Goal: Task Accomplishment & Management: Manage account settings

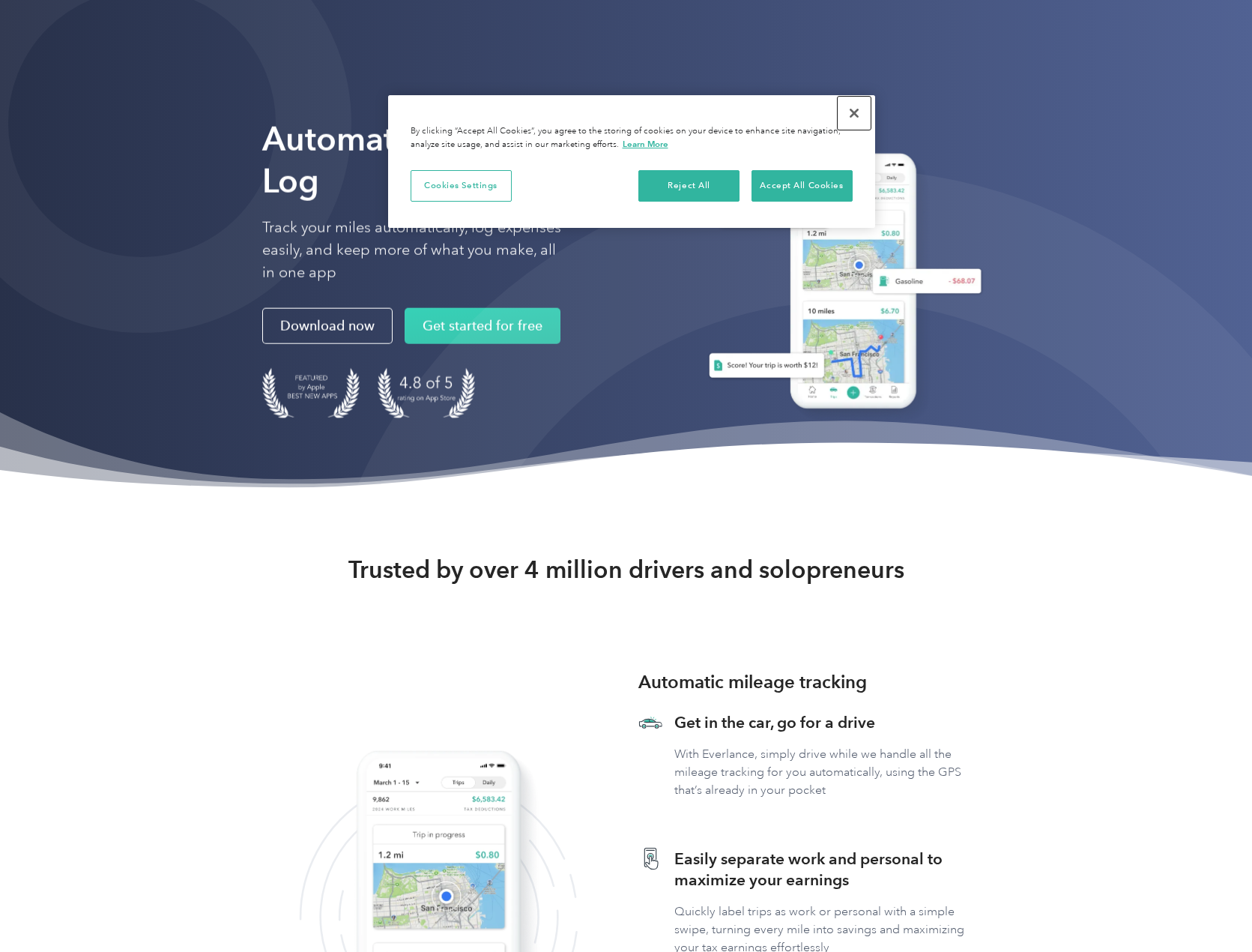
click at [847, 114] on button "Close" at bounding box center [854, 112] width 33 height 33
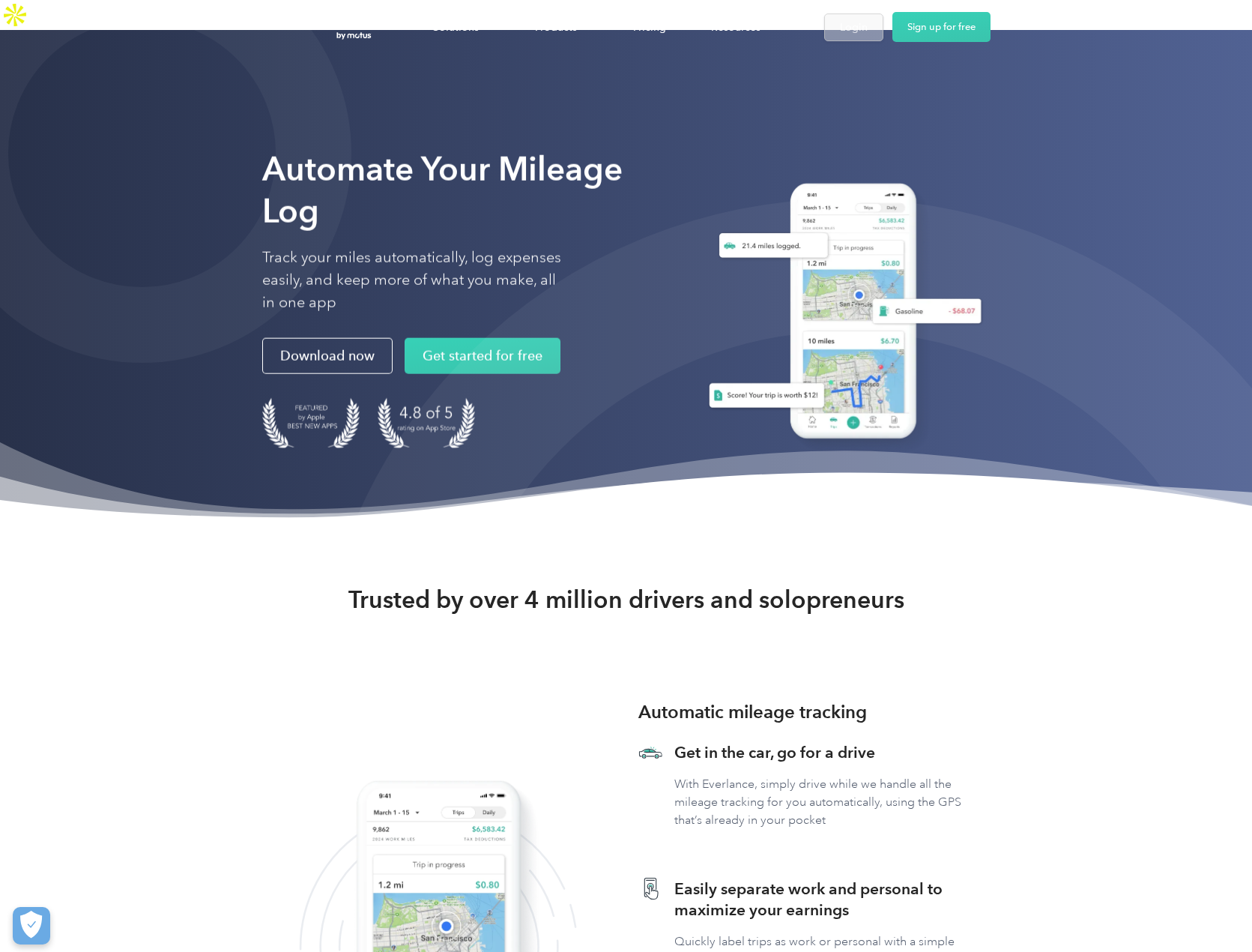
click at [847, 33] on div "Login" at bounding box center [853, 27] width 27 height 19
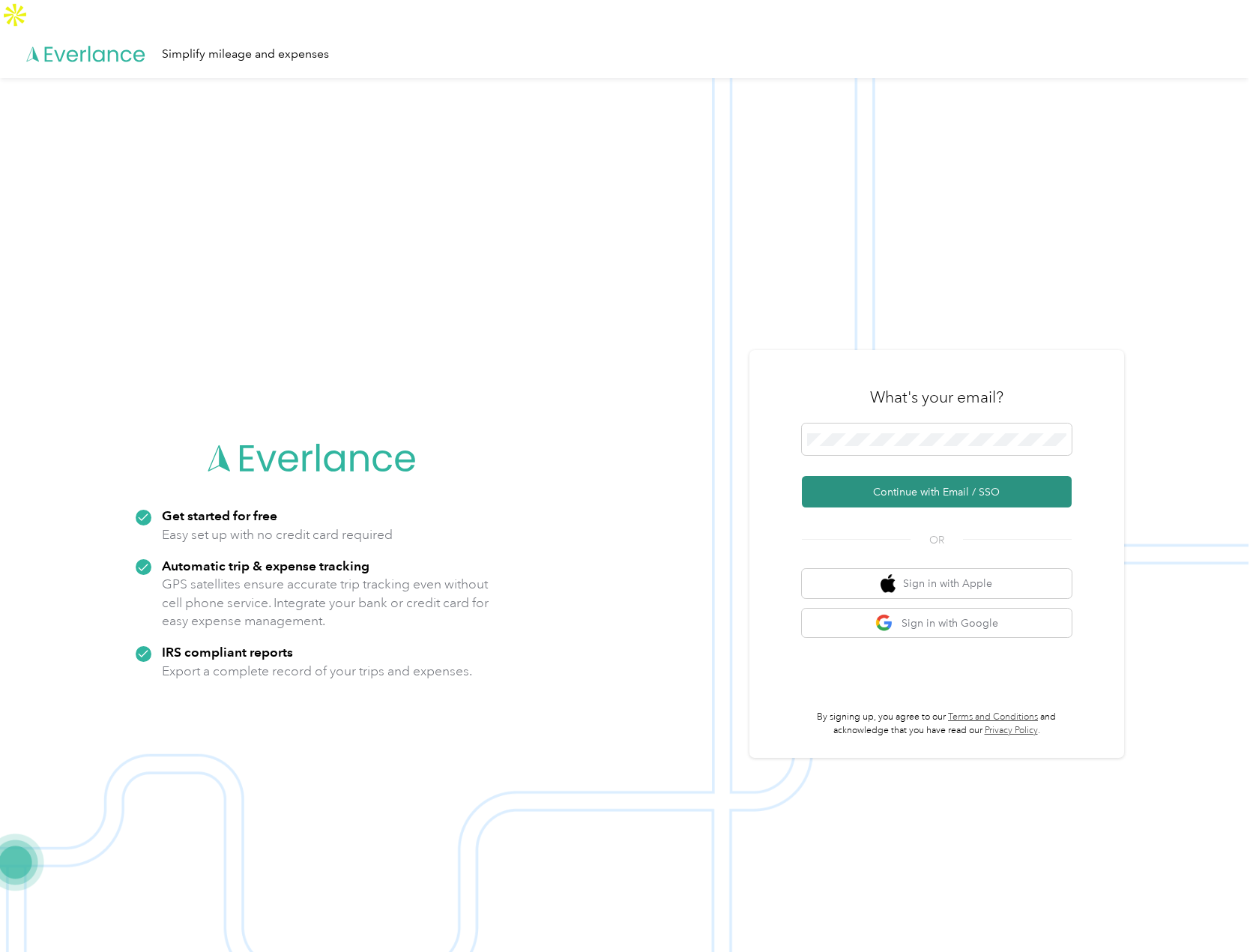
click at [965, 476] on button "Continue with Email / SSO" at bounding box center [937, 491] width 270 height 31
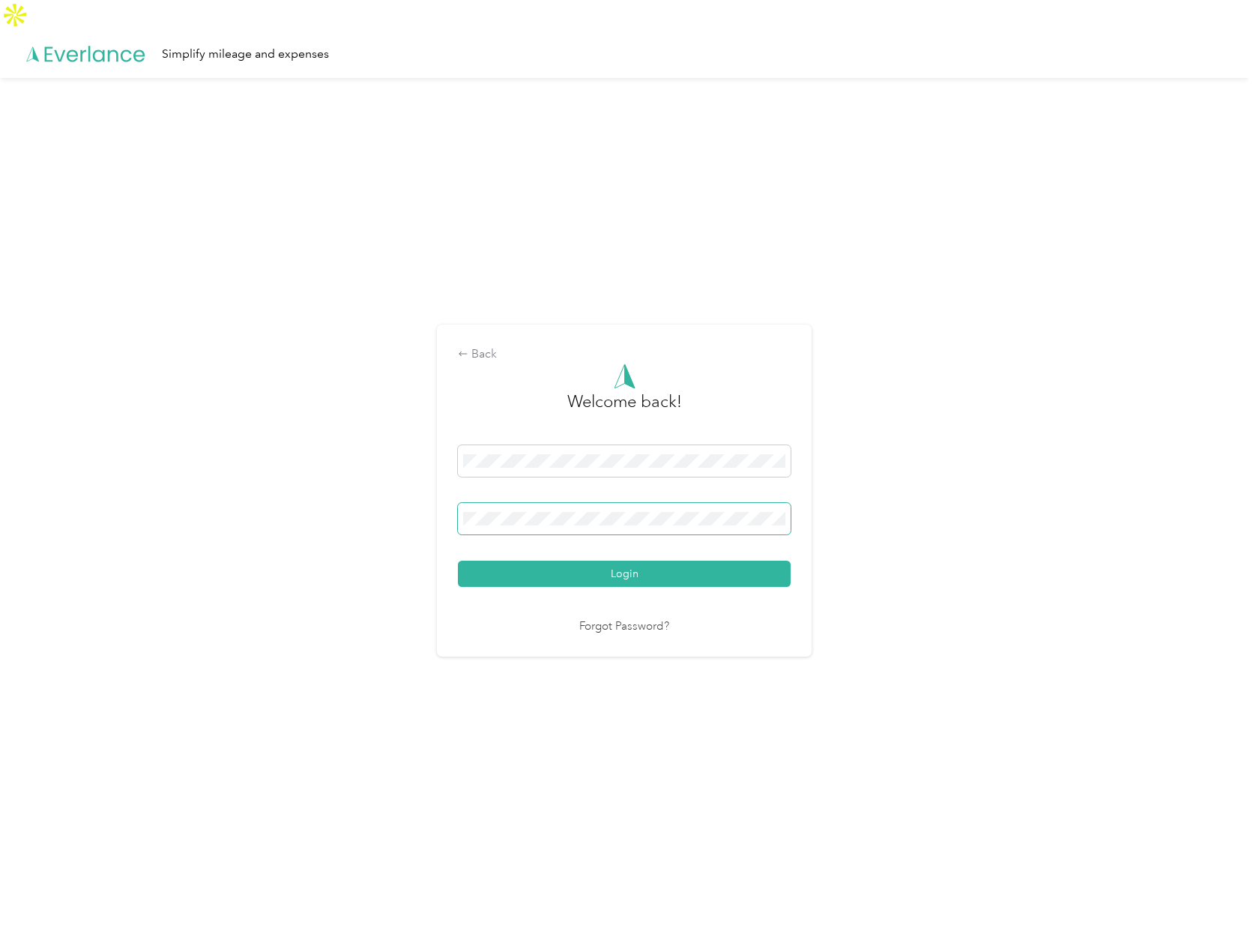
click at [550, 502] on span at bounding box center [624, 518] width 332 height 31
click at [610, 561] on button "Login" at bounding box center [624, 574] width 332 height 26
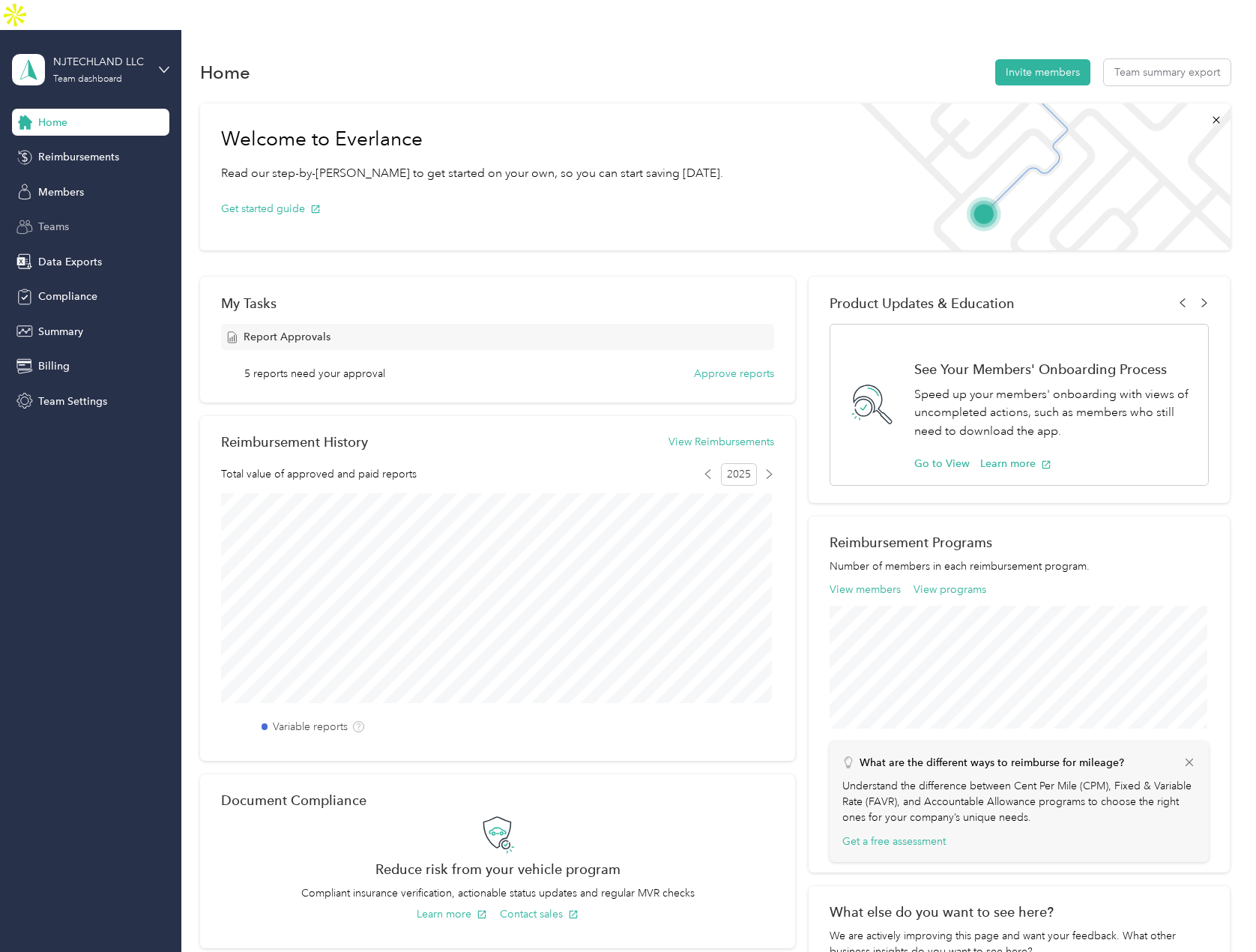
drag, startPoint x: 69, startPoint y: 164, endPoint x: 114, endPoint y: 189, distance: 51.5
click at [69, 184] on span "Members" at bounding box center [60, 192] width 45 height 16
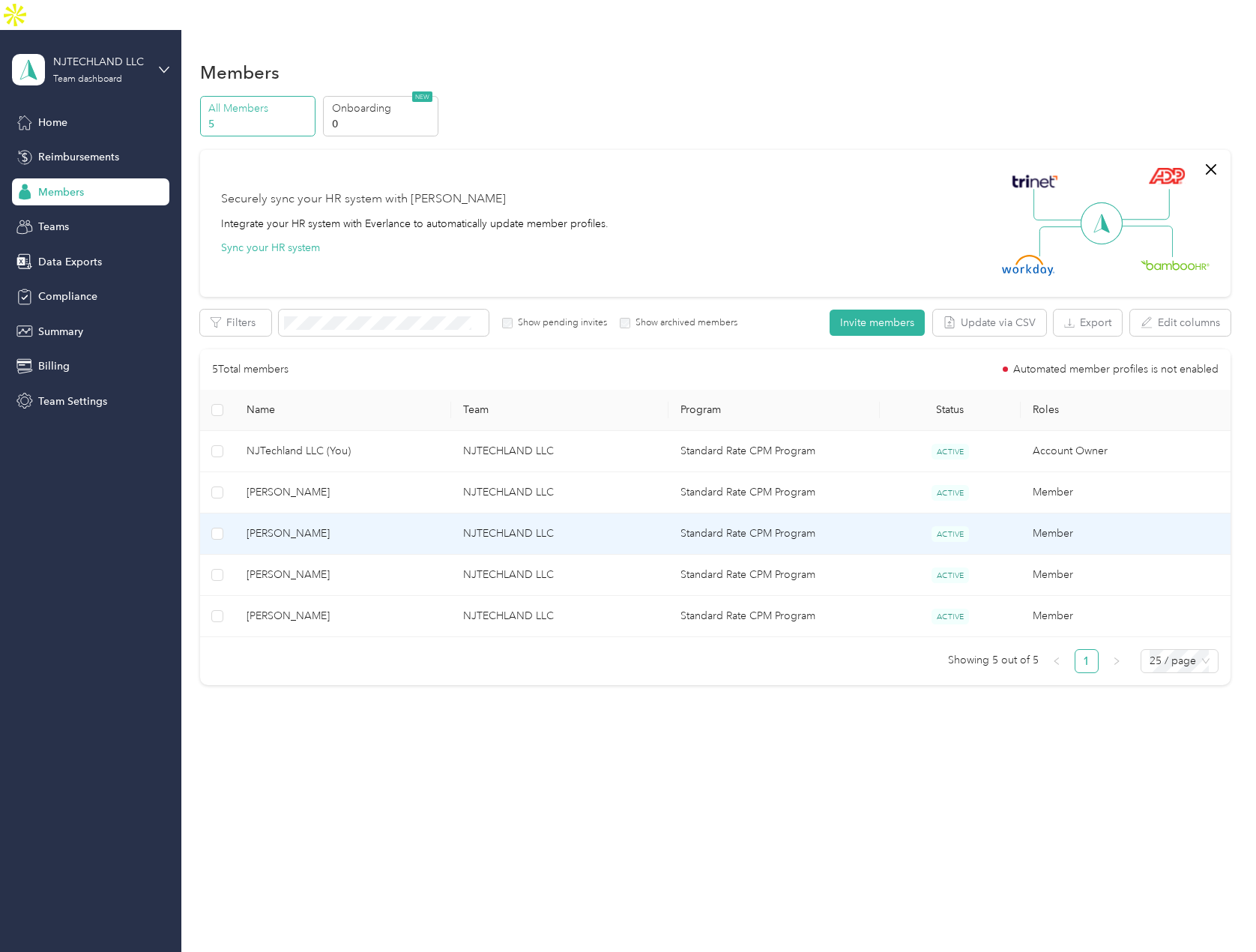
click at [335, 514] on td "[PERSON_NAME]" at bounding box center [342, 535] width 216 height 42
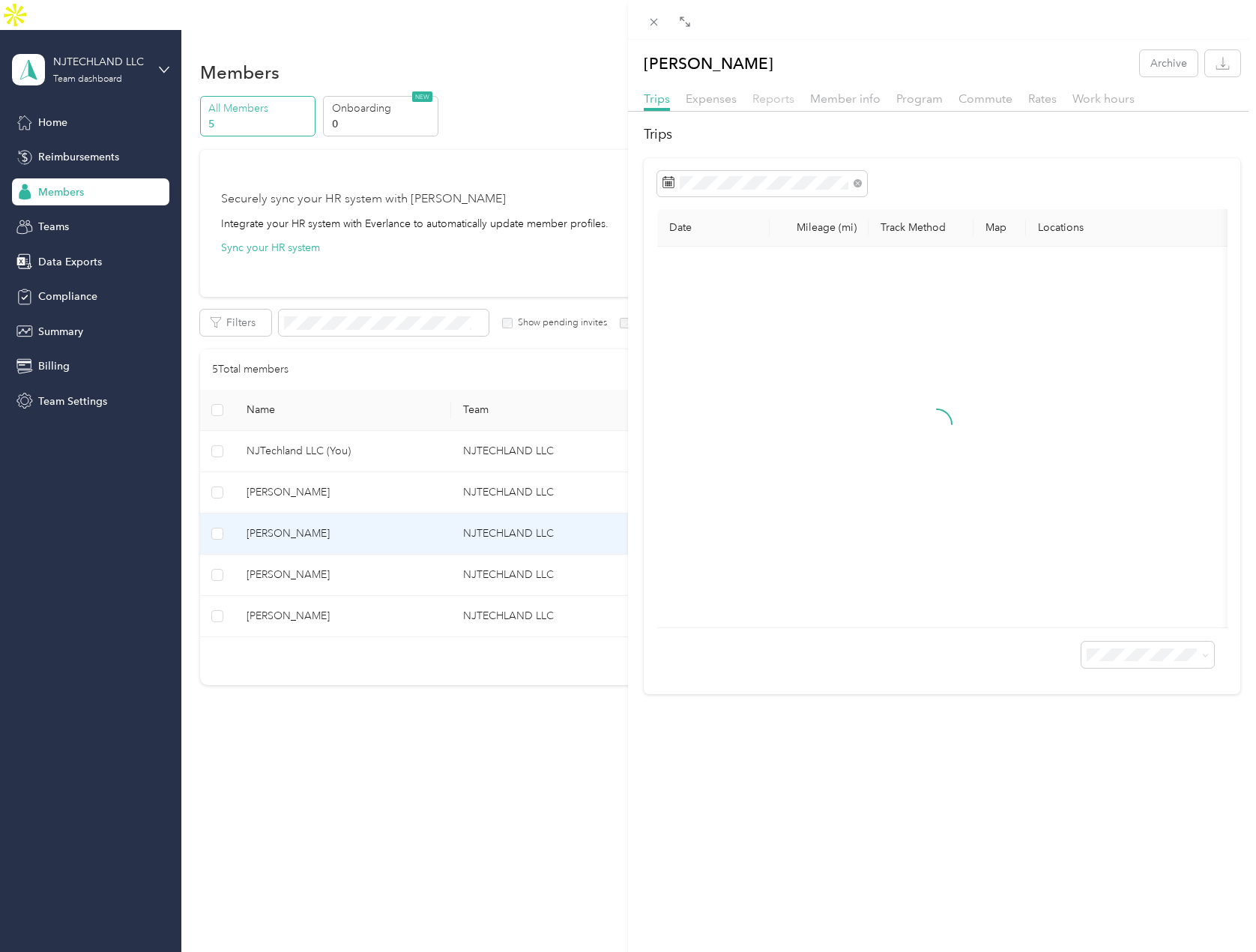
click at [771, 101] on span "Reports" at bounding box center [773, 98] width 42 height 14
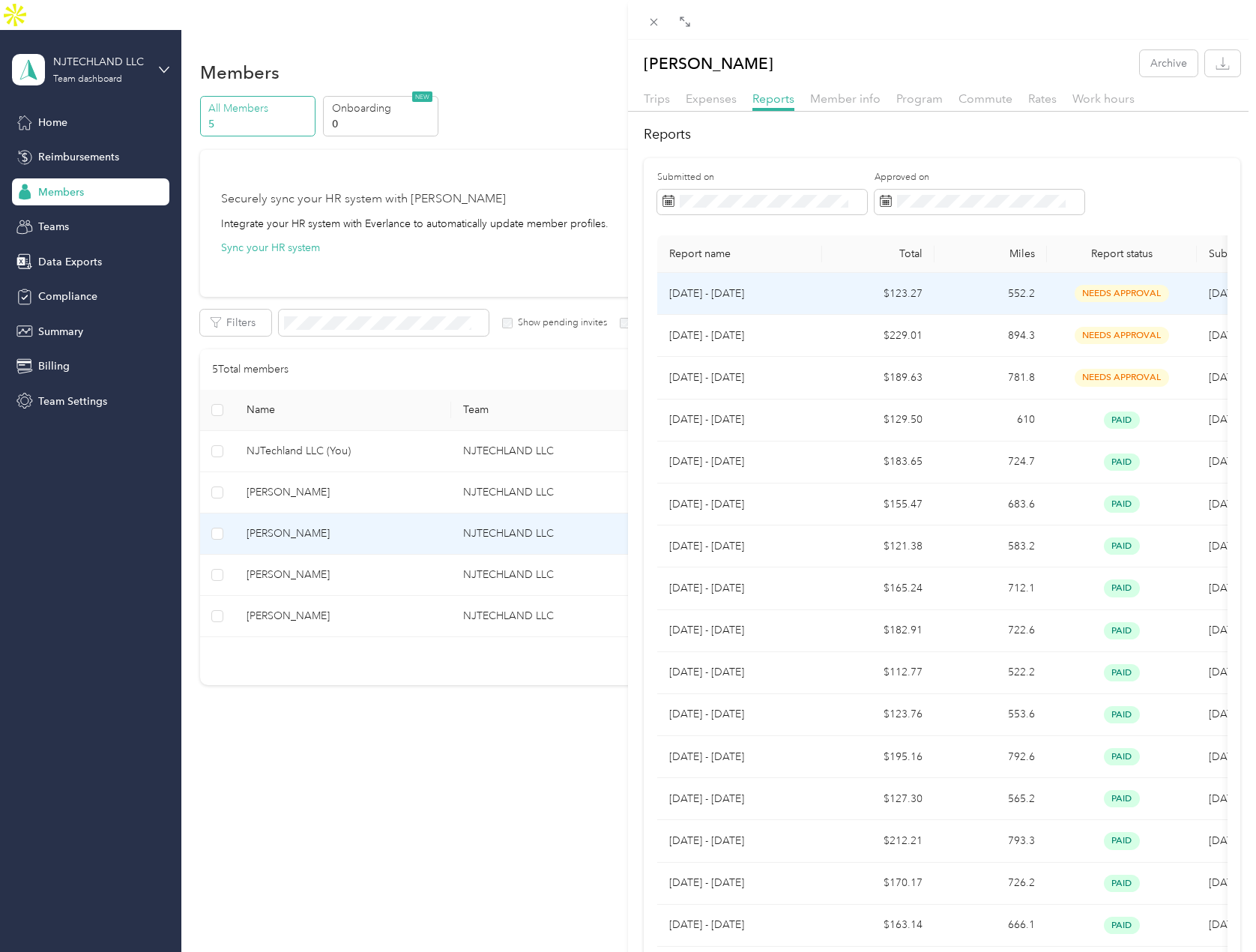
click at [730, 299] on p "[DATE] - [DATE]" at bounding box center [739, 293] width 141 height 16
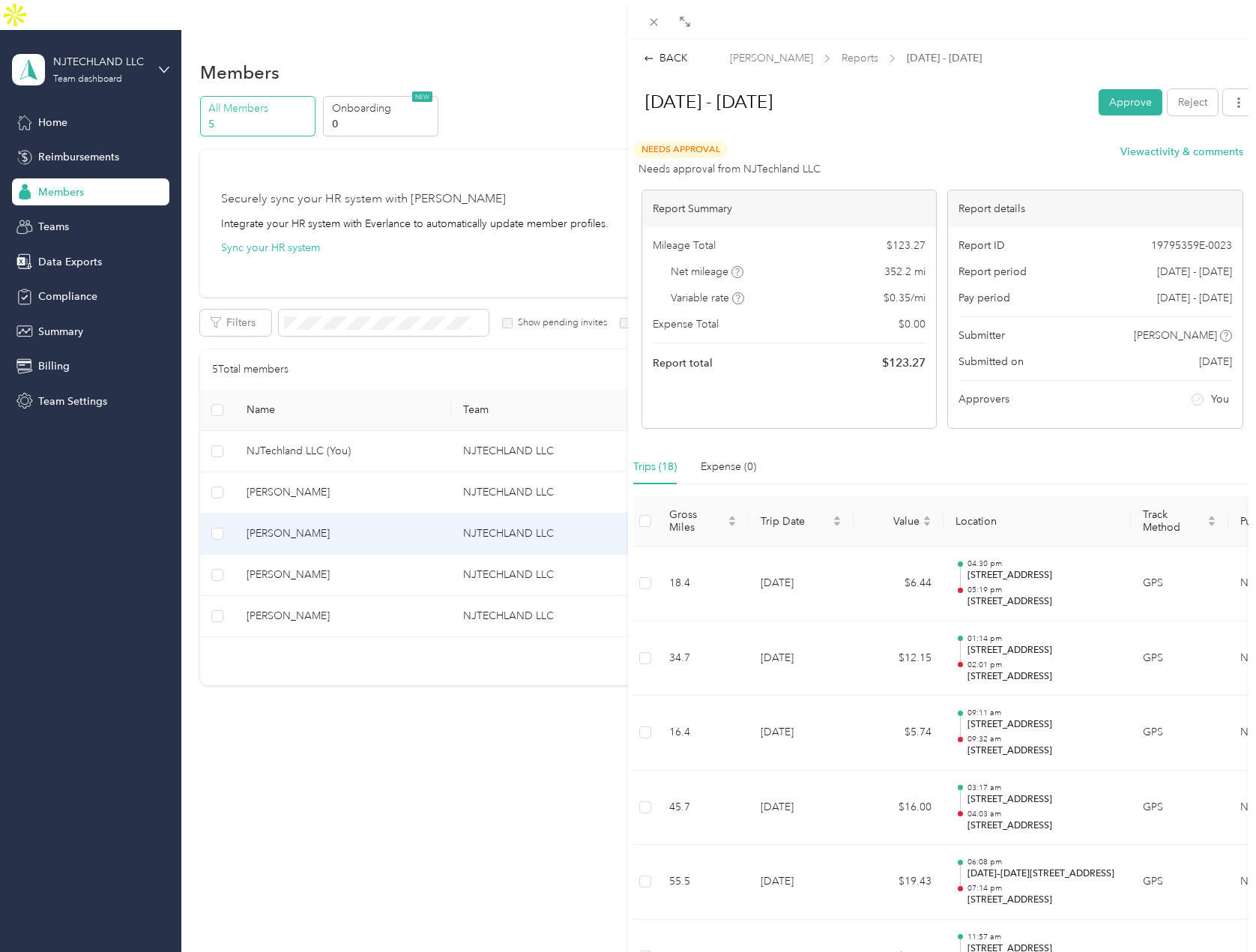
click at [898, 362] on span "$ 123.27" at bounding box center [904, 363] width 43 height 18
copy span "123.27"
click at [1114, 98] on button "Approve" at bounding box center [1129, 102] width 63 height 26
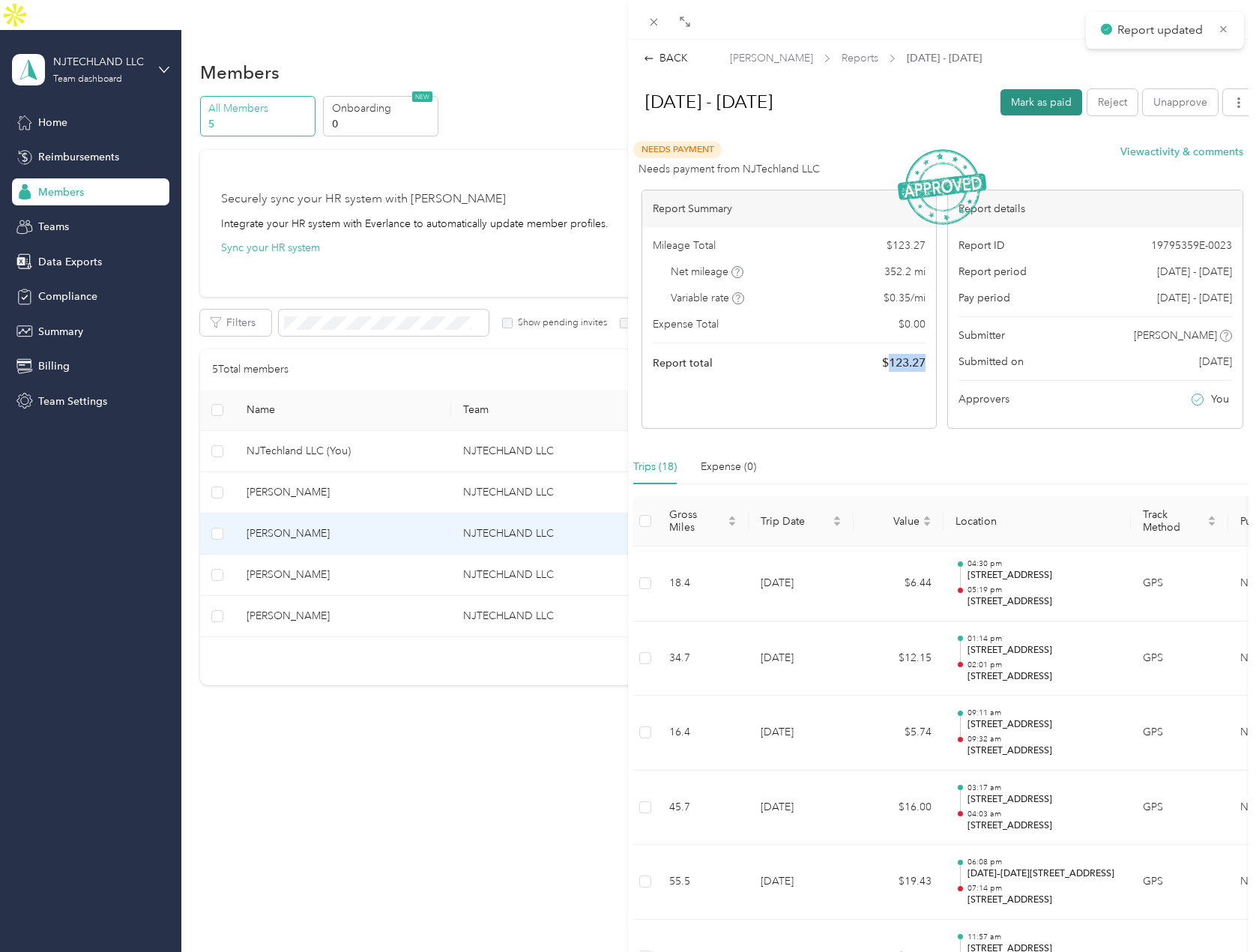
click at [1036, 110] on button "Mark as paid" at bounding box center [1041, 102] width 81 height 26
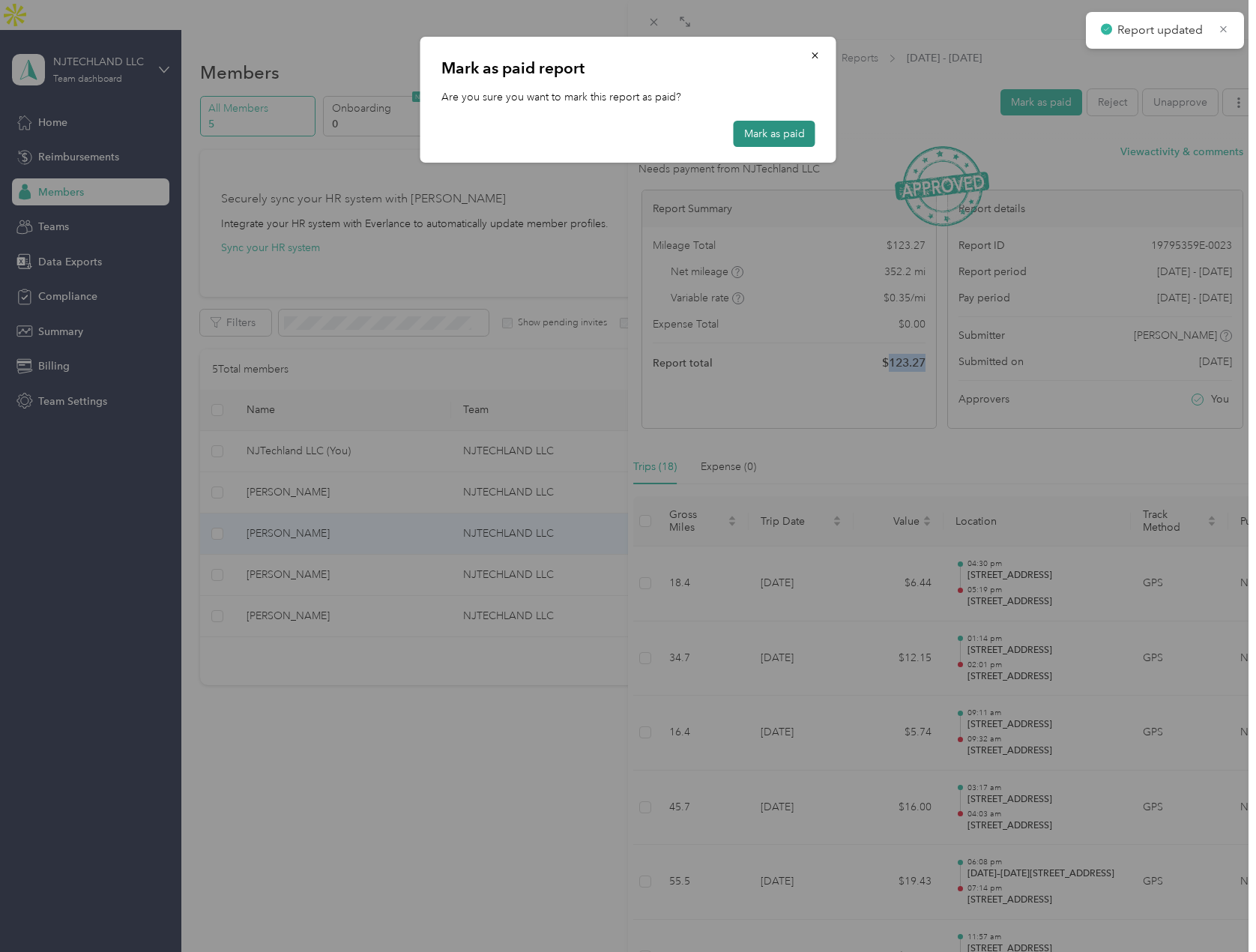
click at [772, 136] on button "Mark as paid" at bounding box center [774, 134] width 81 height 26
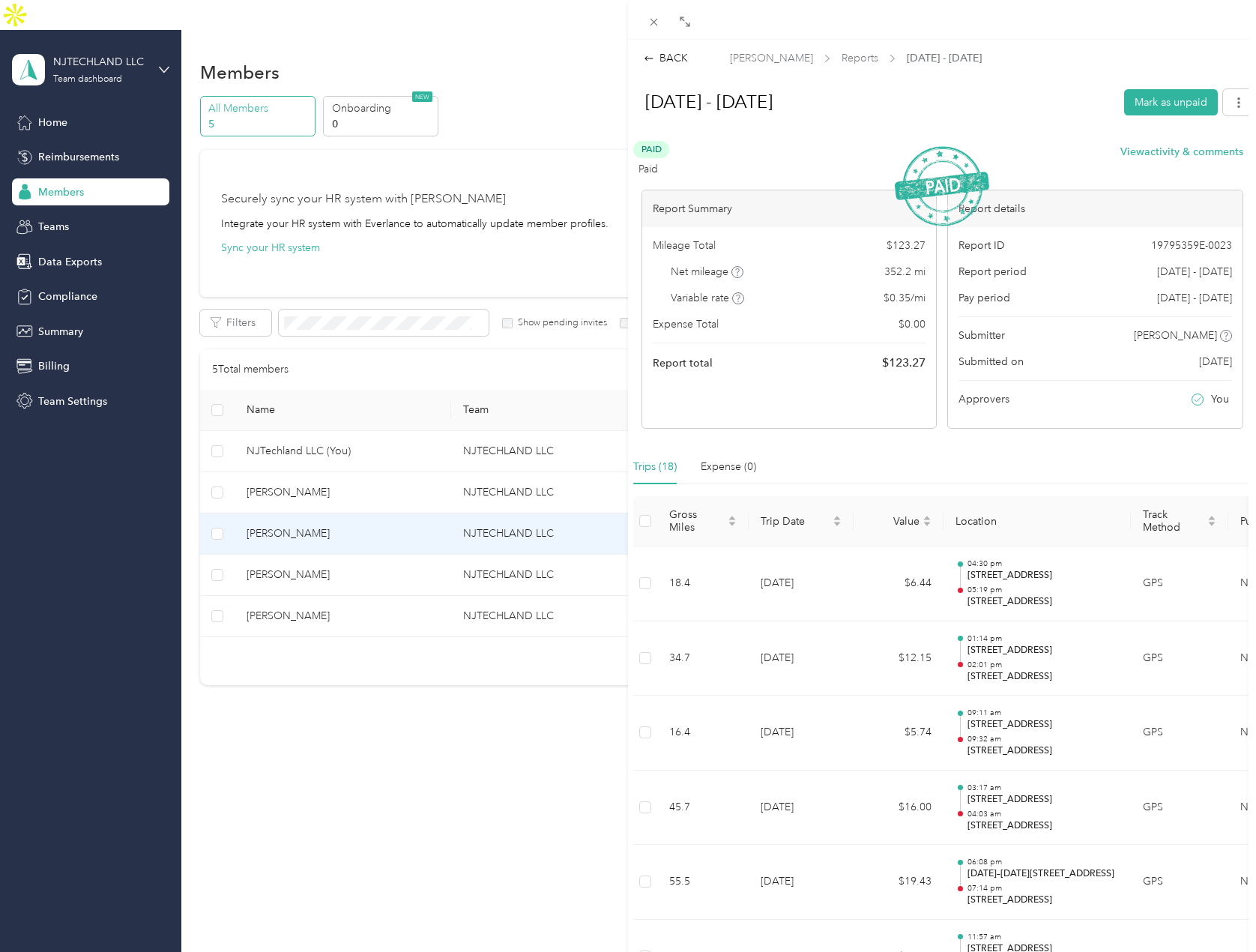
click at [303, 590] on div "BACK Elvis Rosario Reports Aug 25 - 31, 2025 Aug 25 - 31, 2025 Mark as unpaid P…" at bounding box center [628, 476] width 1256 height 952
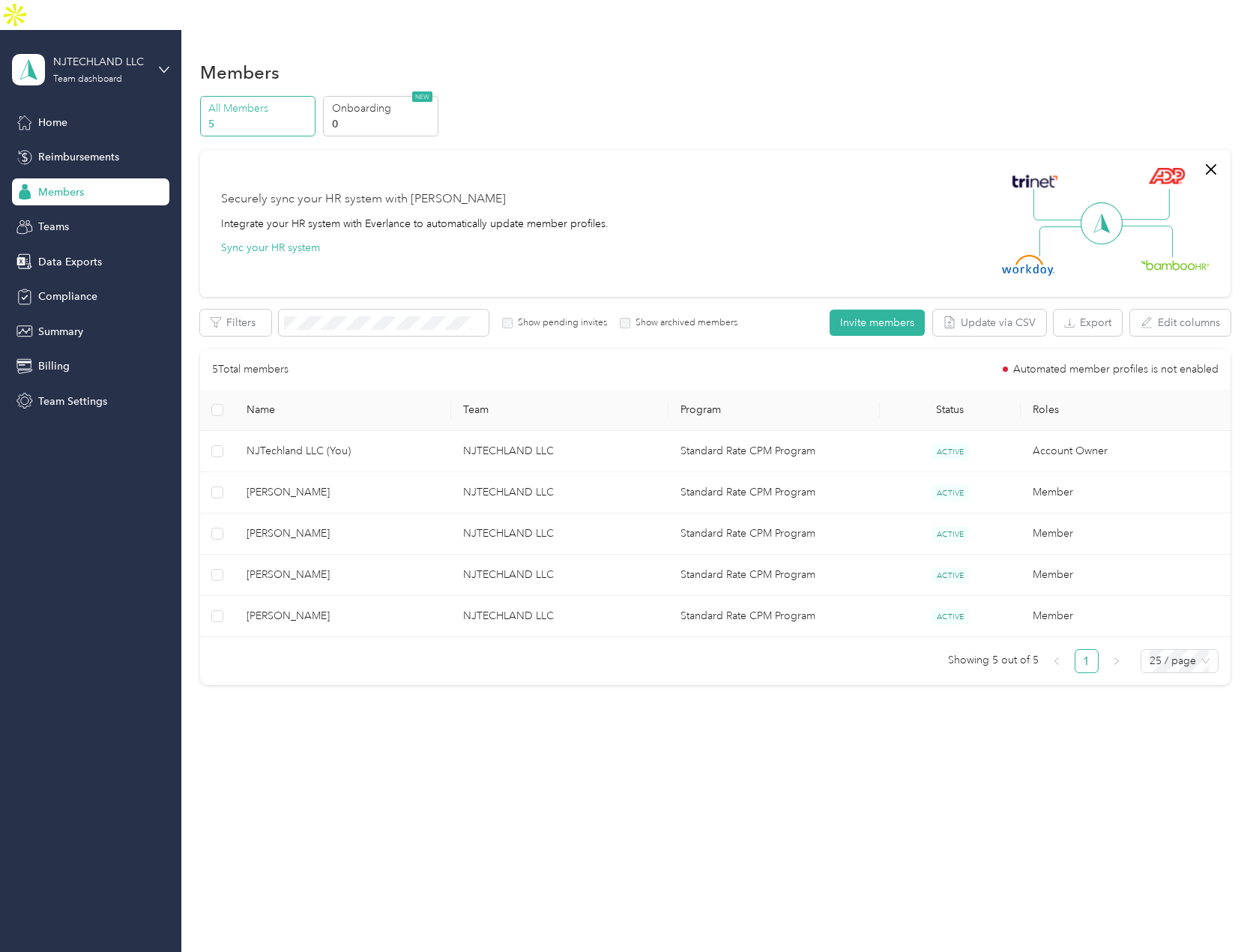
click at [303, 591] on div at bounding box center [628, 476] width 1256 height 952
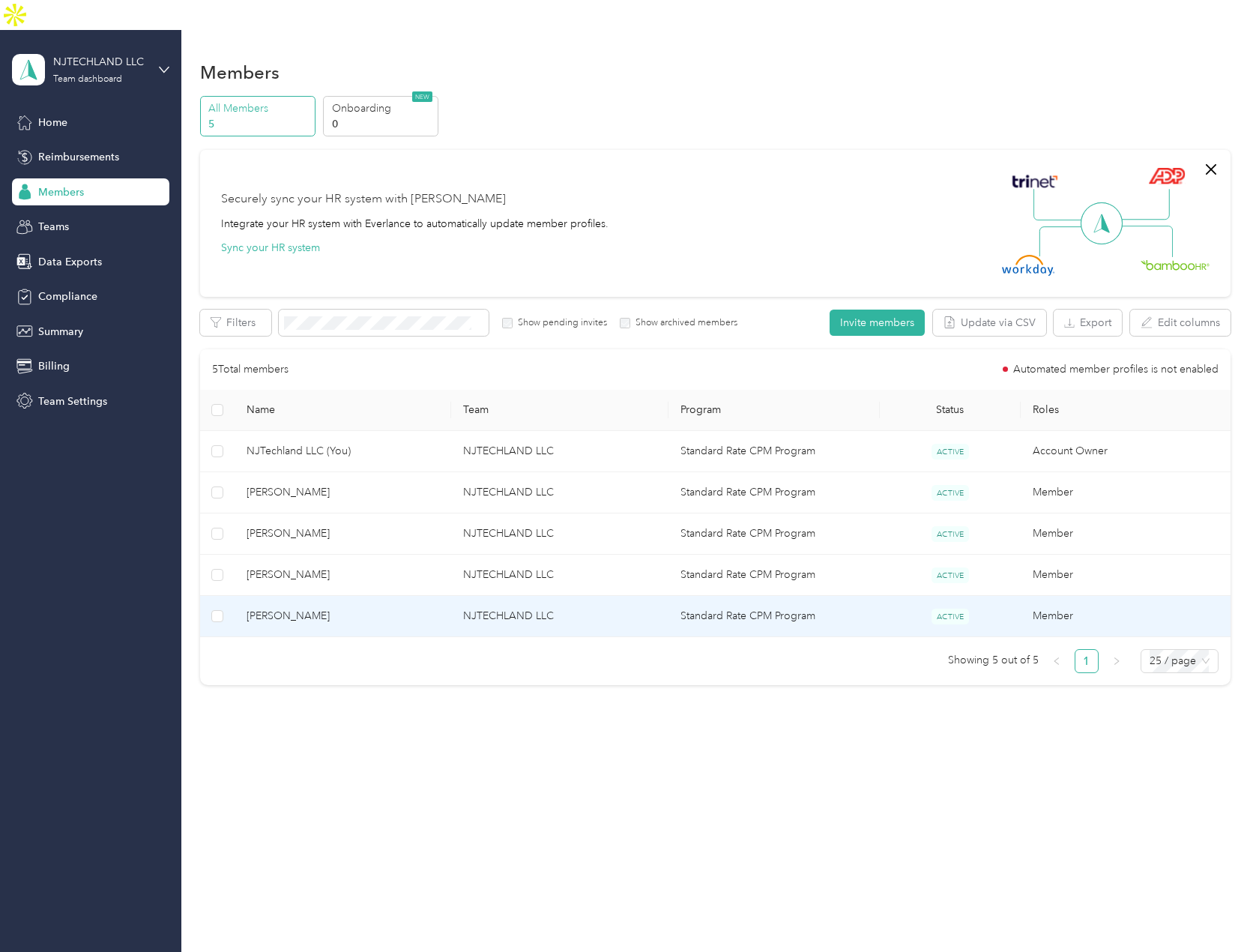
click at [301, 608] on span "Randy Velarde" at bounding box center [343, 616] width 193 height 16
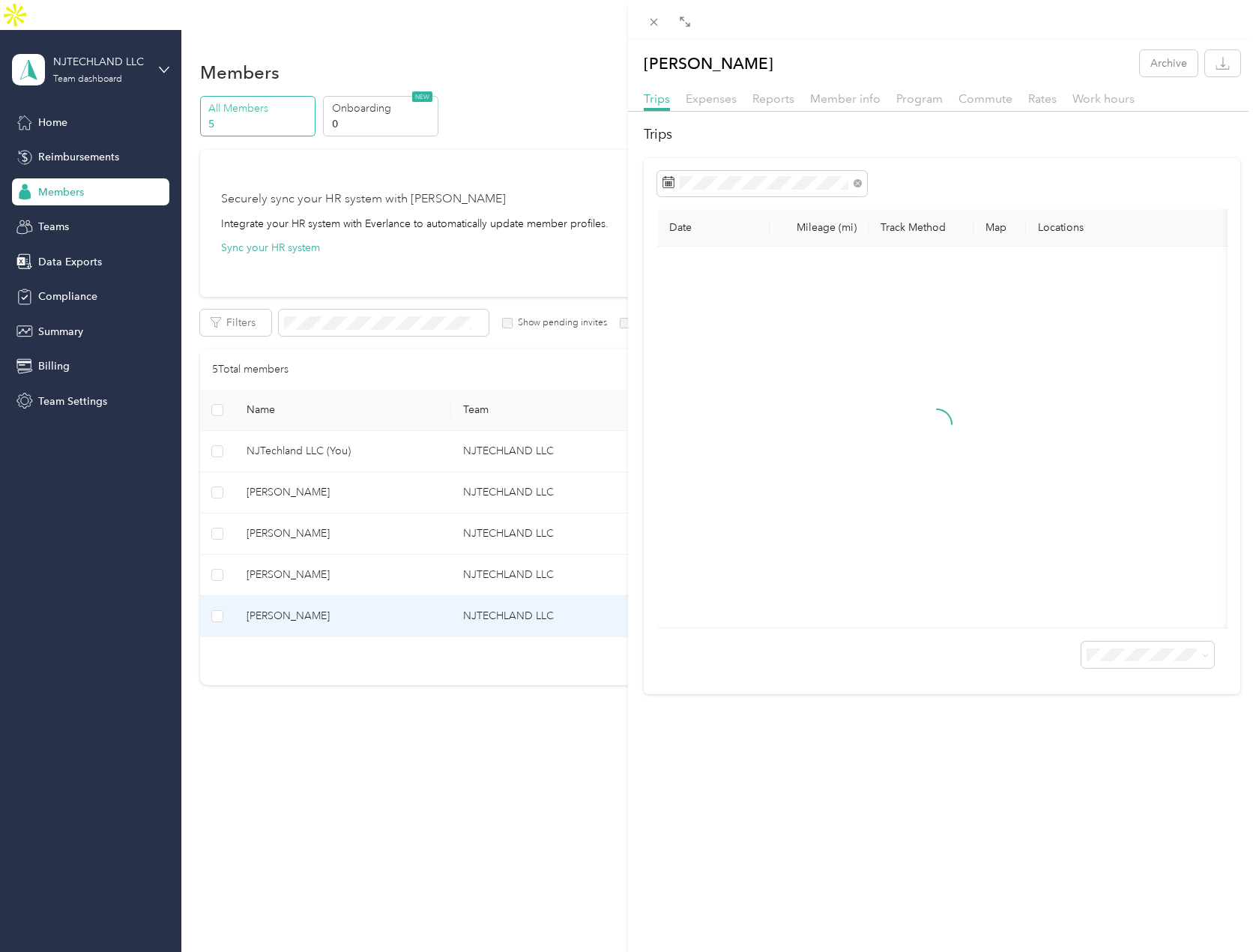
click at [782, 91] on div "Reports" at bounding box center [773, 99] width 42 height 19
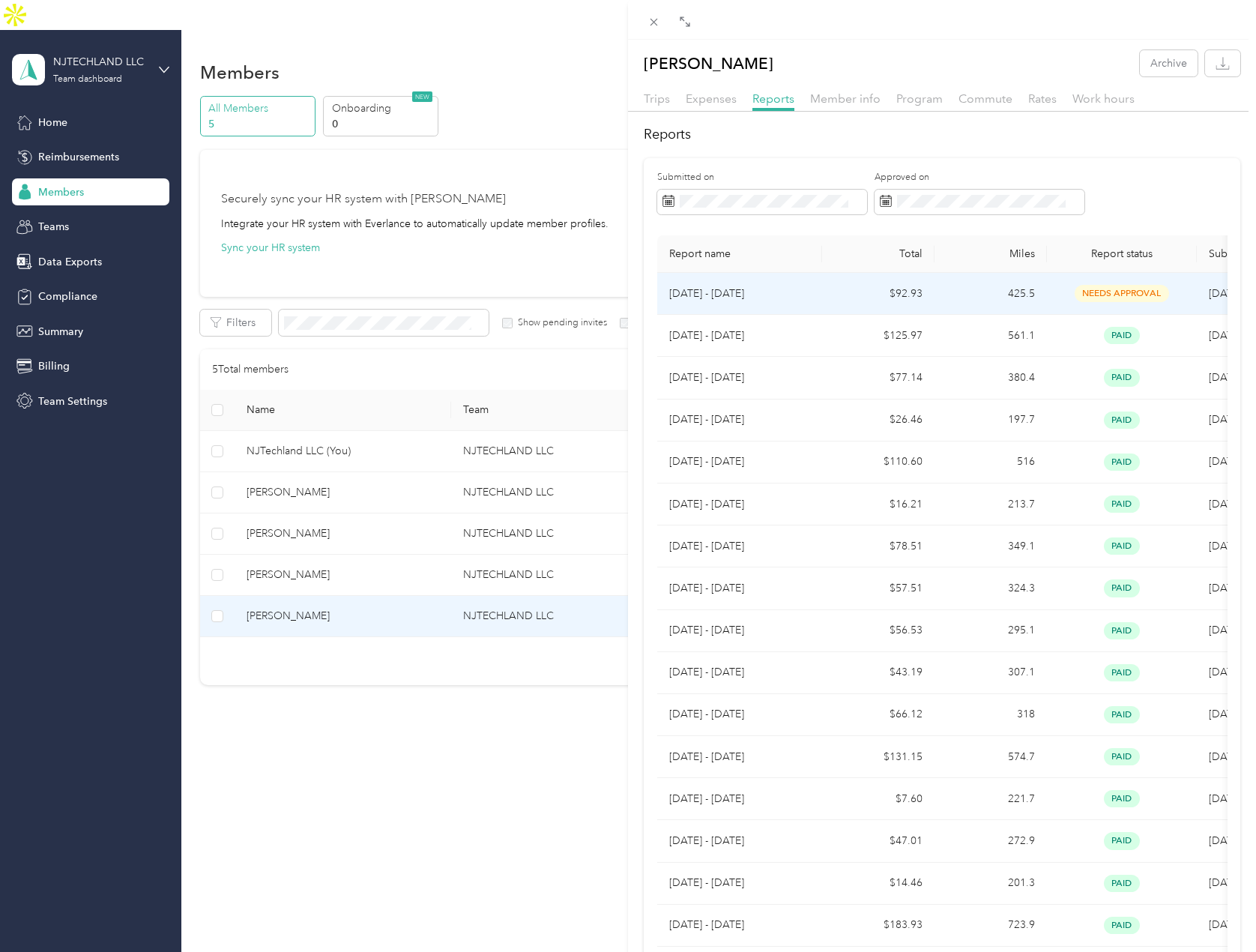
click at [925, 299] on td "$92.93" at bounding box center [877, 294] width 112 height 42
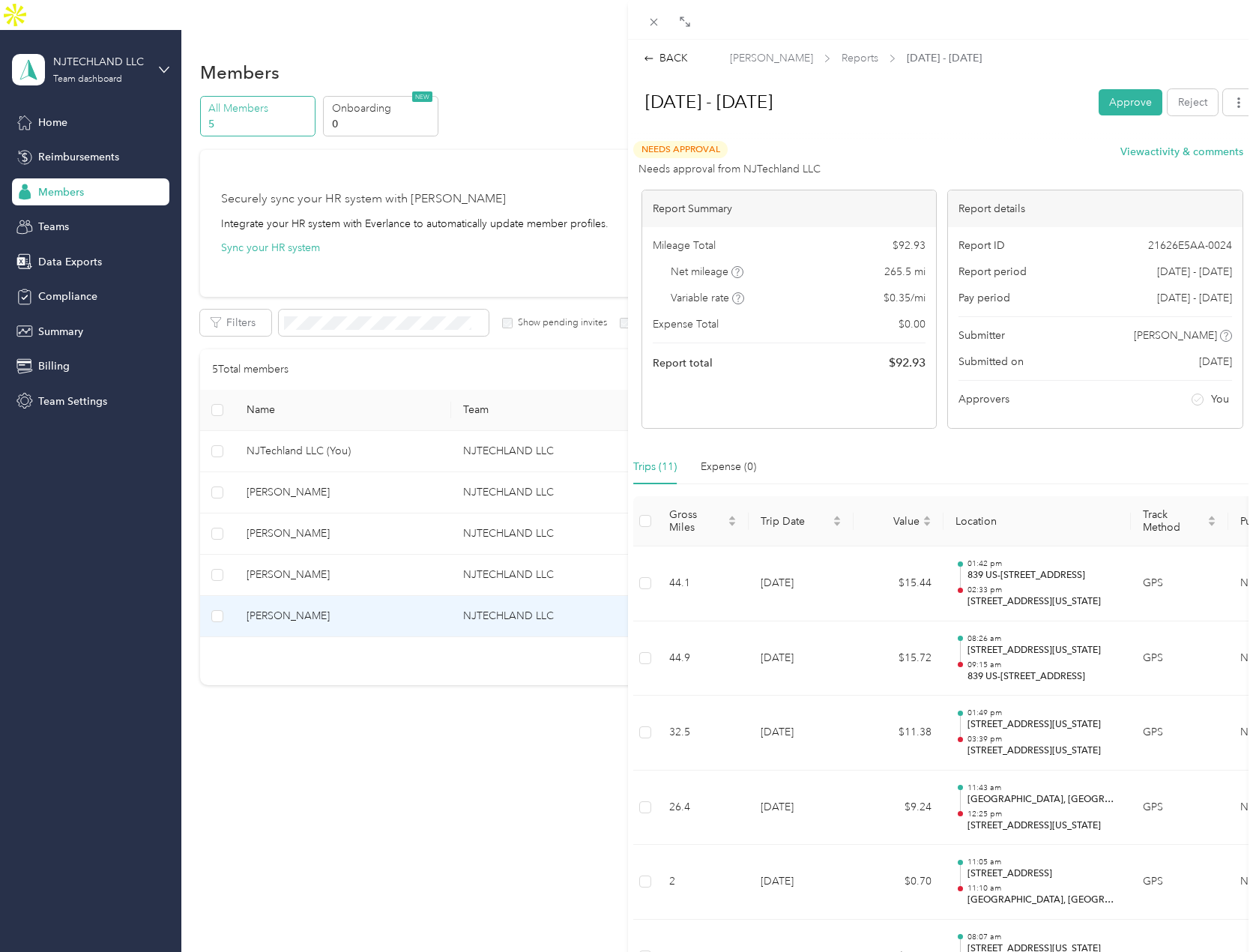
click at [906, 369] on span "$ 92.93" at bounding box center [907, 363] width 37 height 18
copy span "92.93"
click at [1130, 96] on button "Approve" at bounding box center [1129, 102] width 63 height 26
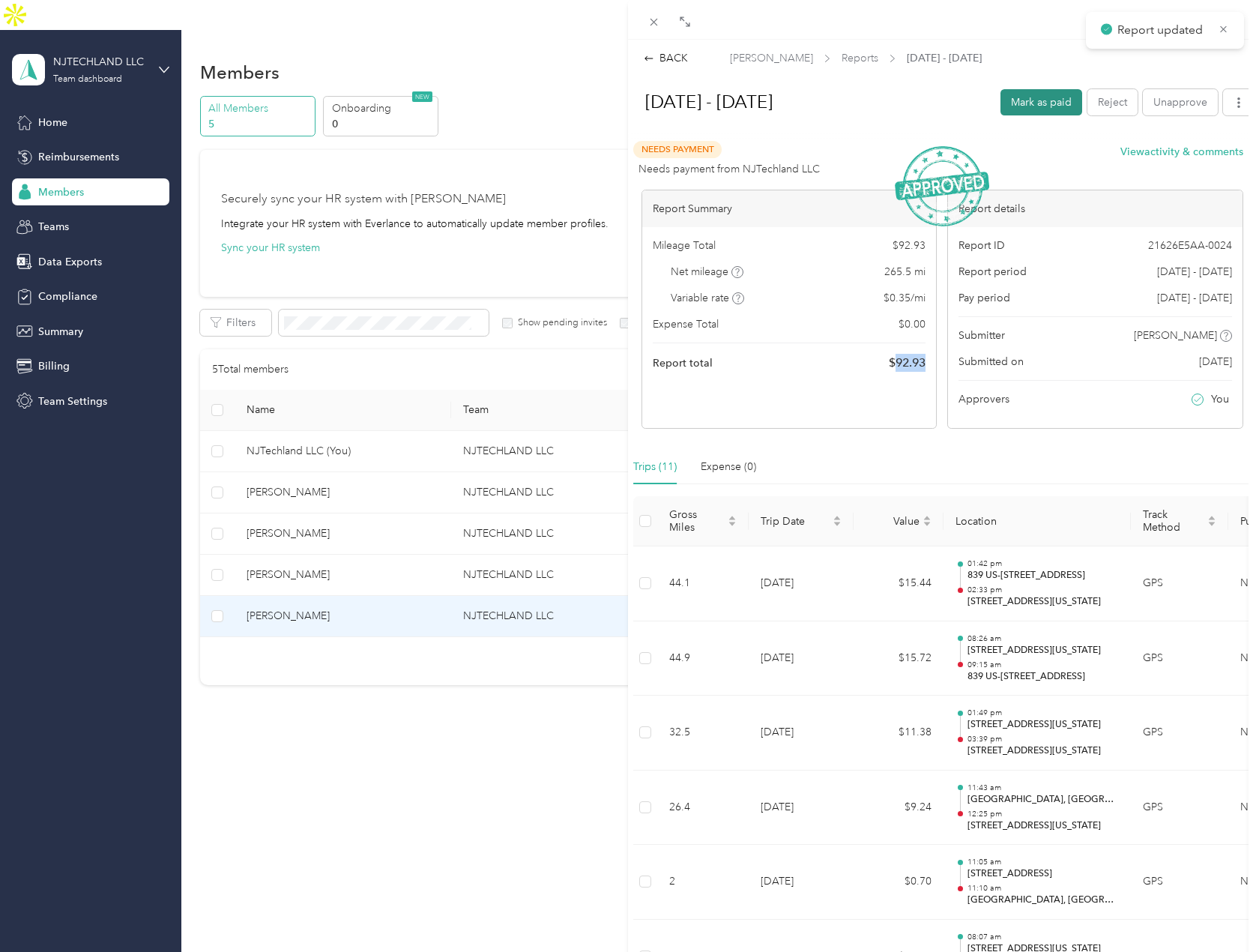
click at [1029, 104] on button "Mark as paid" at bounding box center [1041, 102] width 81 height 26
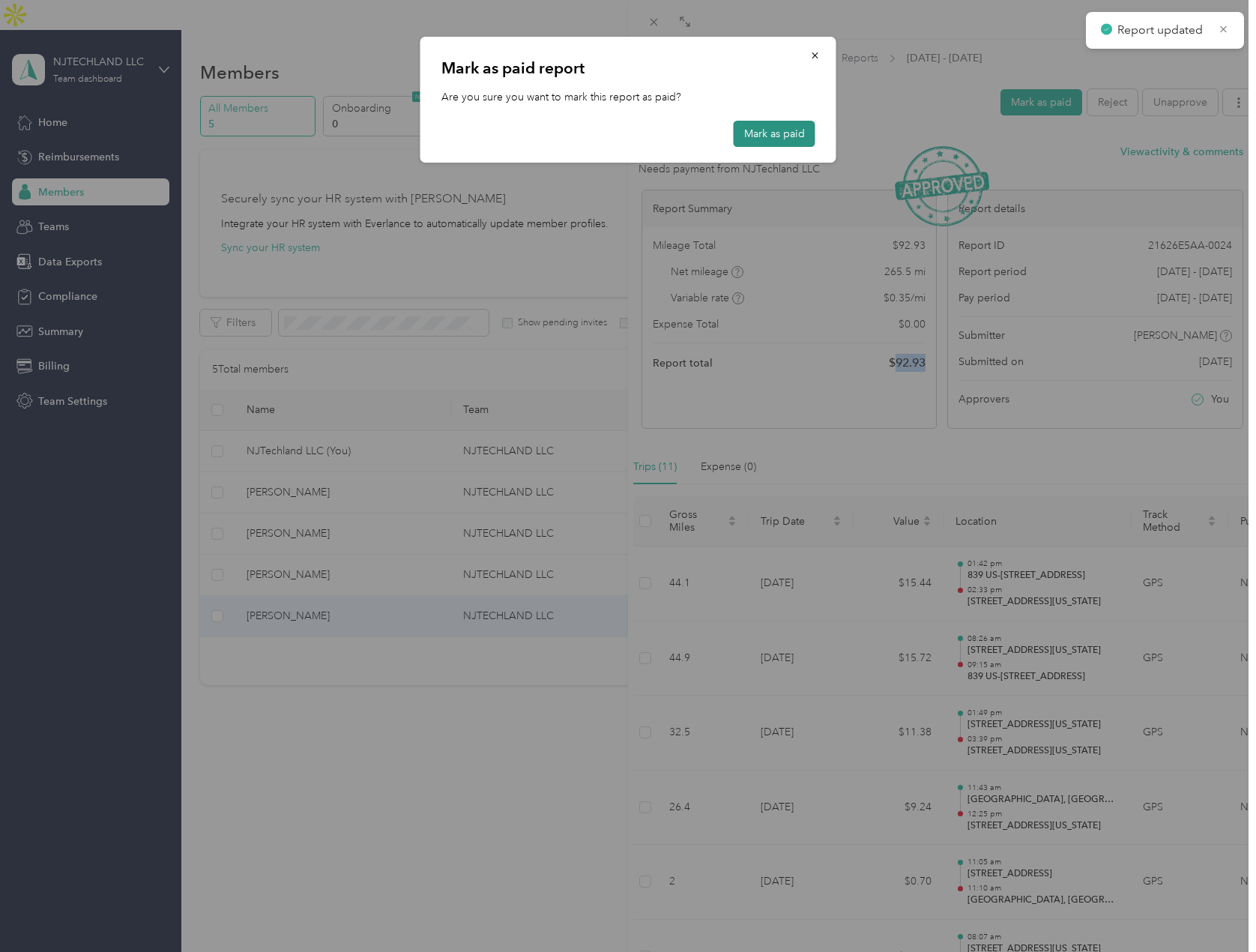
click at [807, 139] on button "Mark as paid" at bounding box center [774, 134] width 81 height 26
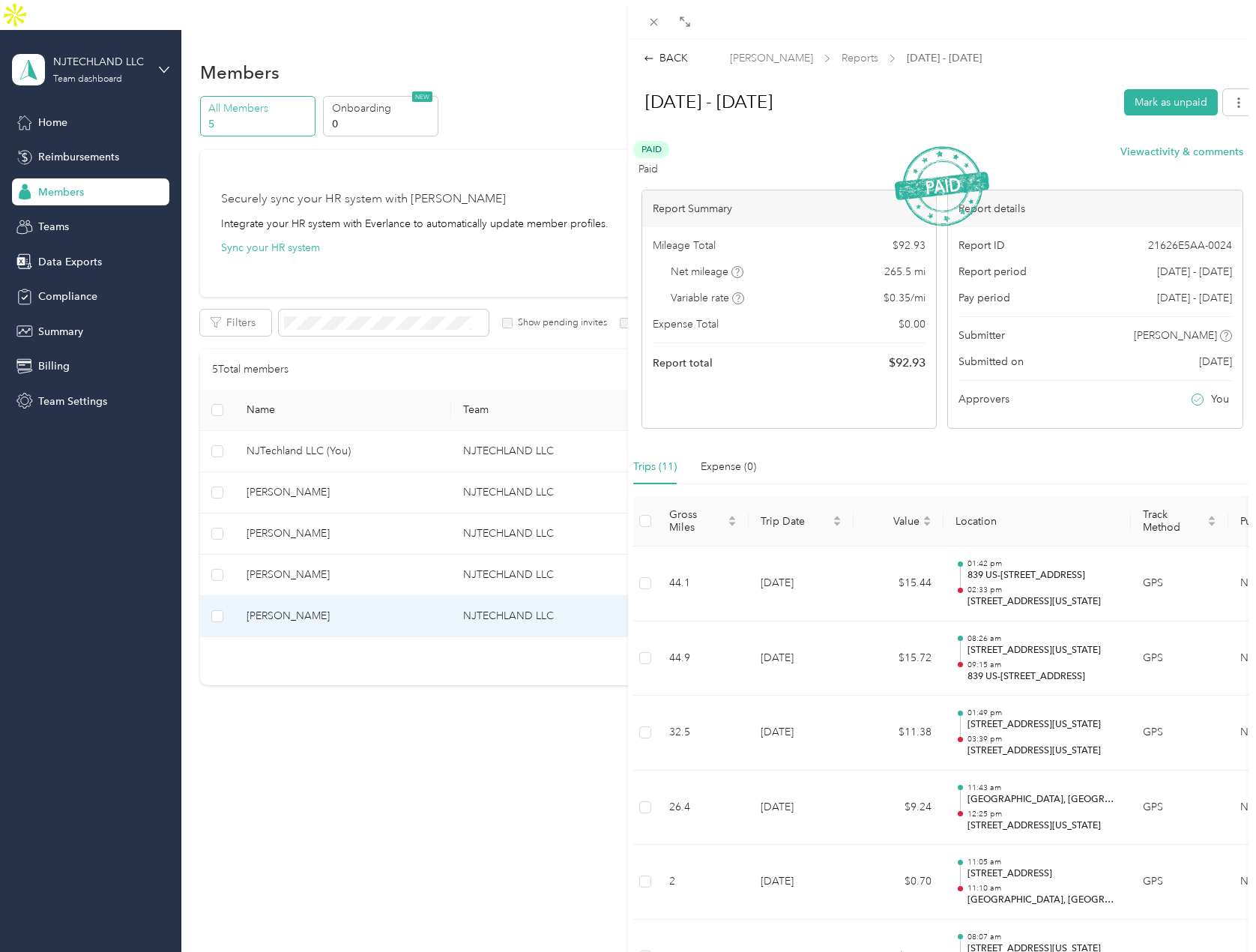
click at [283, 544] on div "BACK Randy Velarde Reports Aug 25 - 31, 2025 Aug 25 - 31, 2025 Mark as unpaid P…" at bounding box center [628, 476] width 1256 height 952
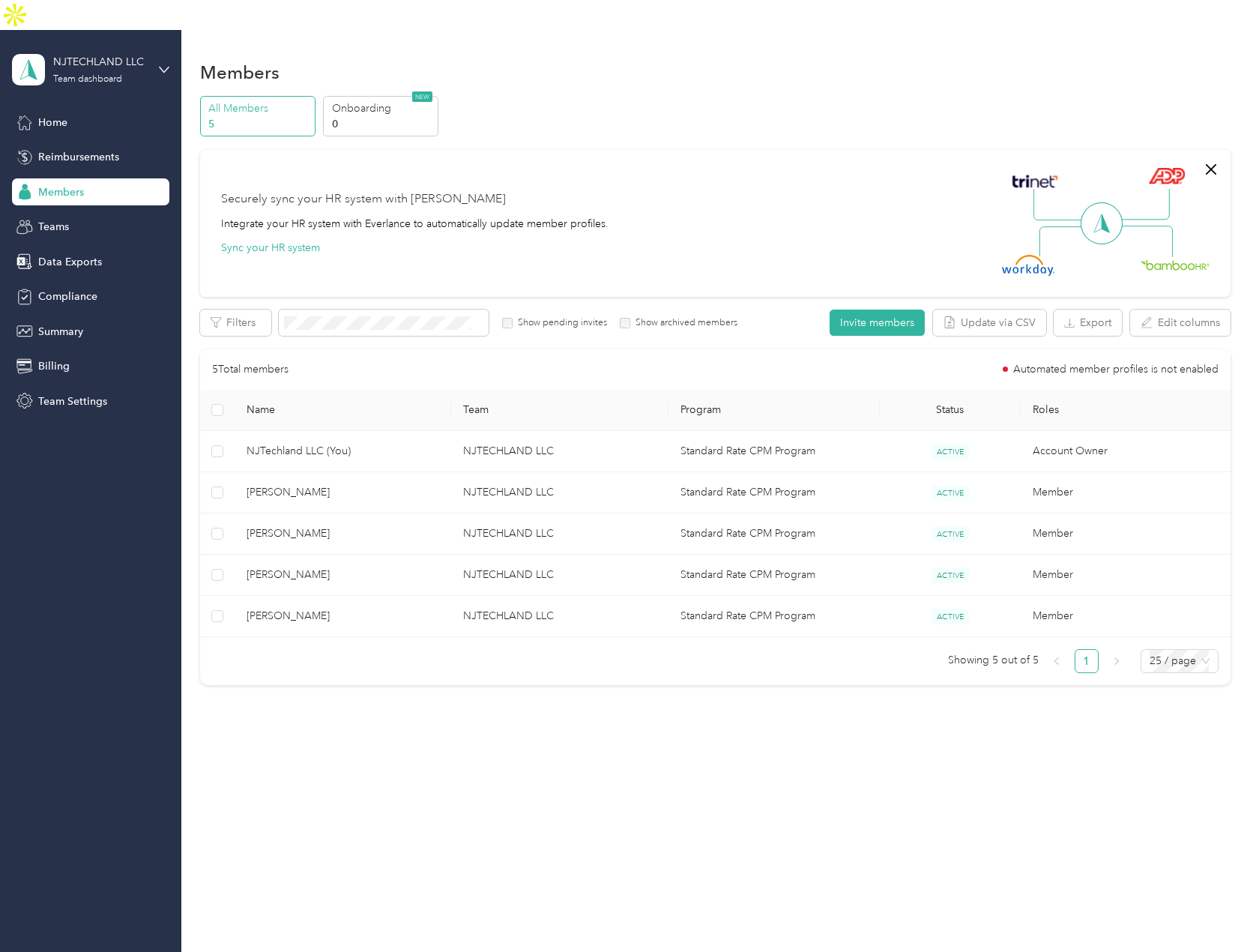
click at [283, 544] on div at bounding box center [628, 476] width 1256 height 952
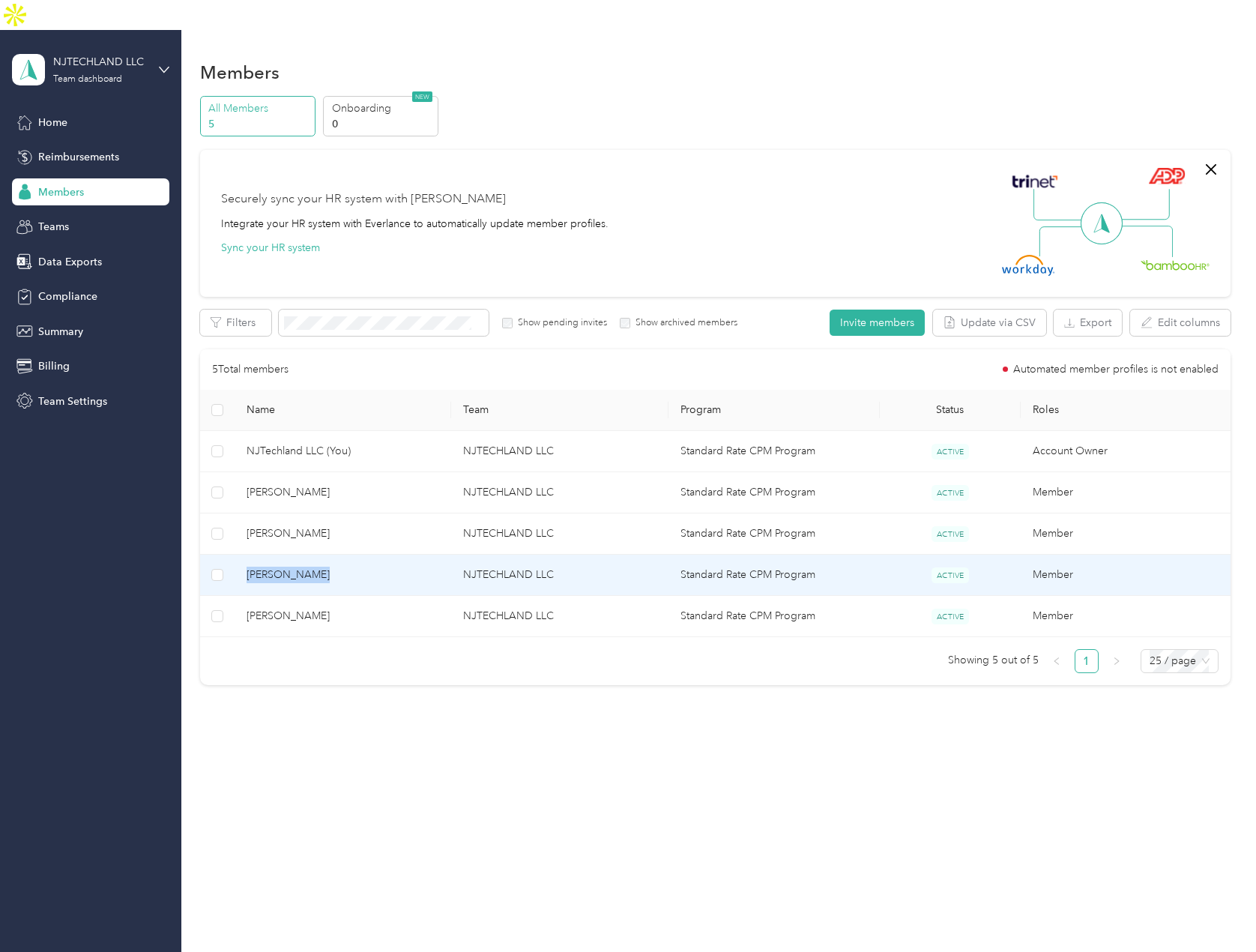
click at [283, 567] on span "Nikolas Heim" at bounding box center [343, 574] width 193 height 16
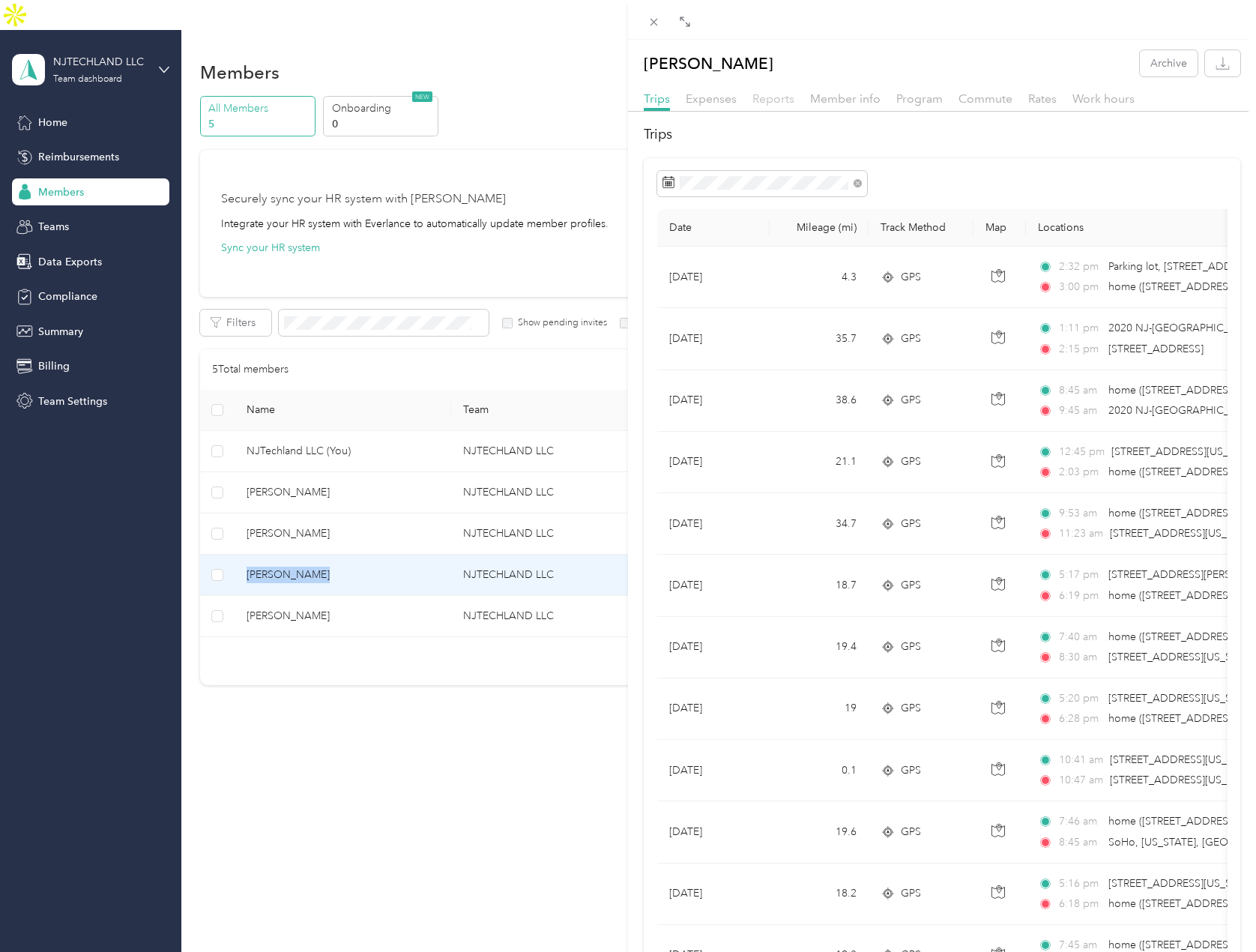
click at [763, 98] on span "Reports" at bounding box center [773, 98] width 42 height 14
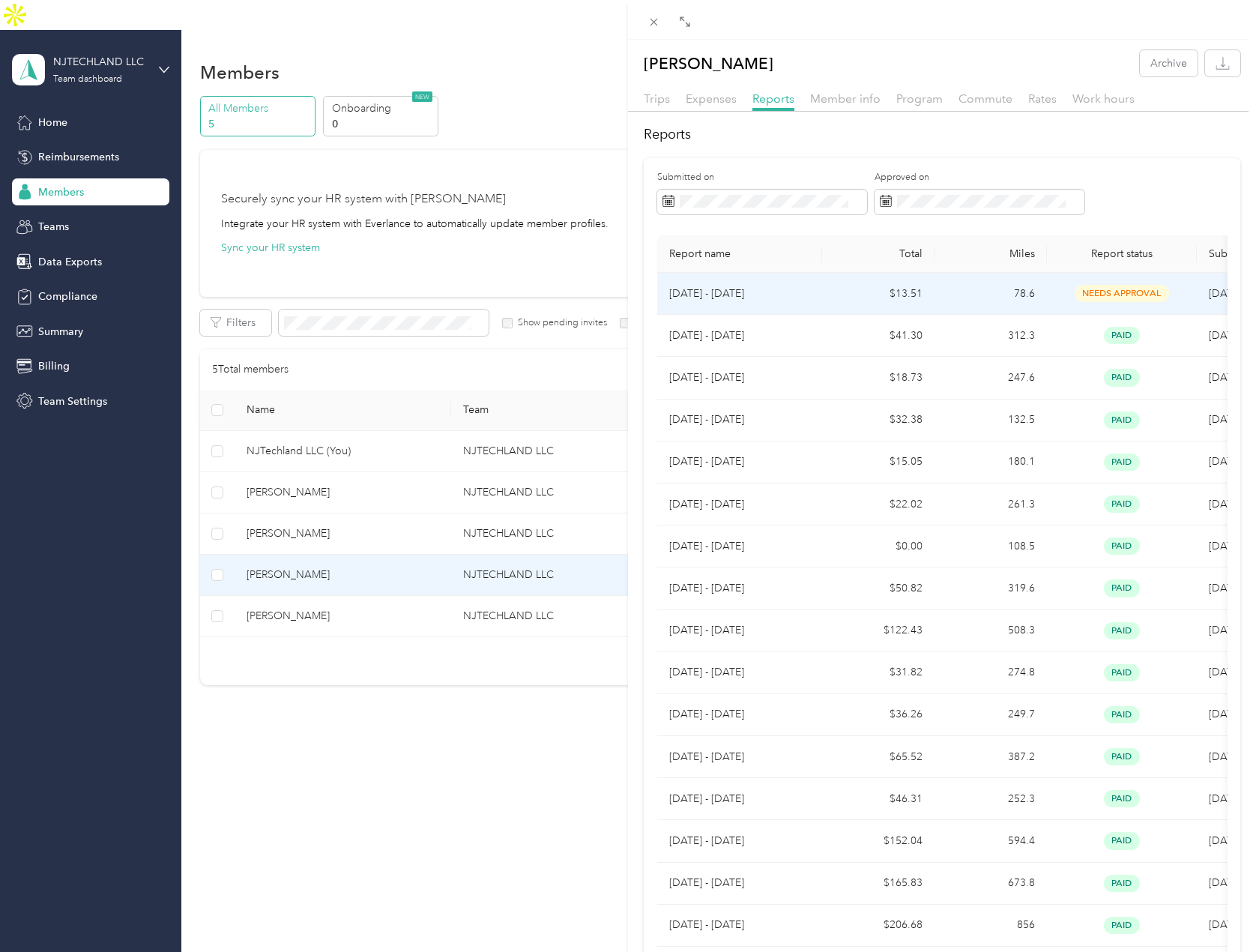
click at [1041, 296] on td "78.6" at bounding box center [990, 294] width 112 height 42
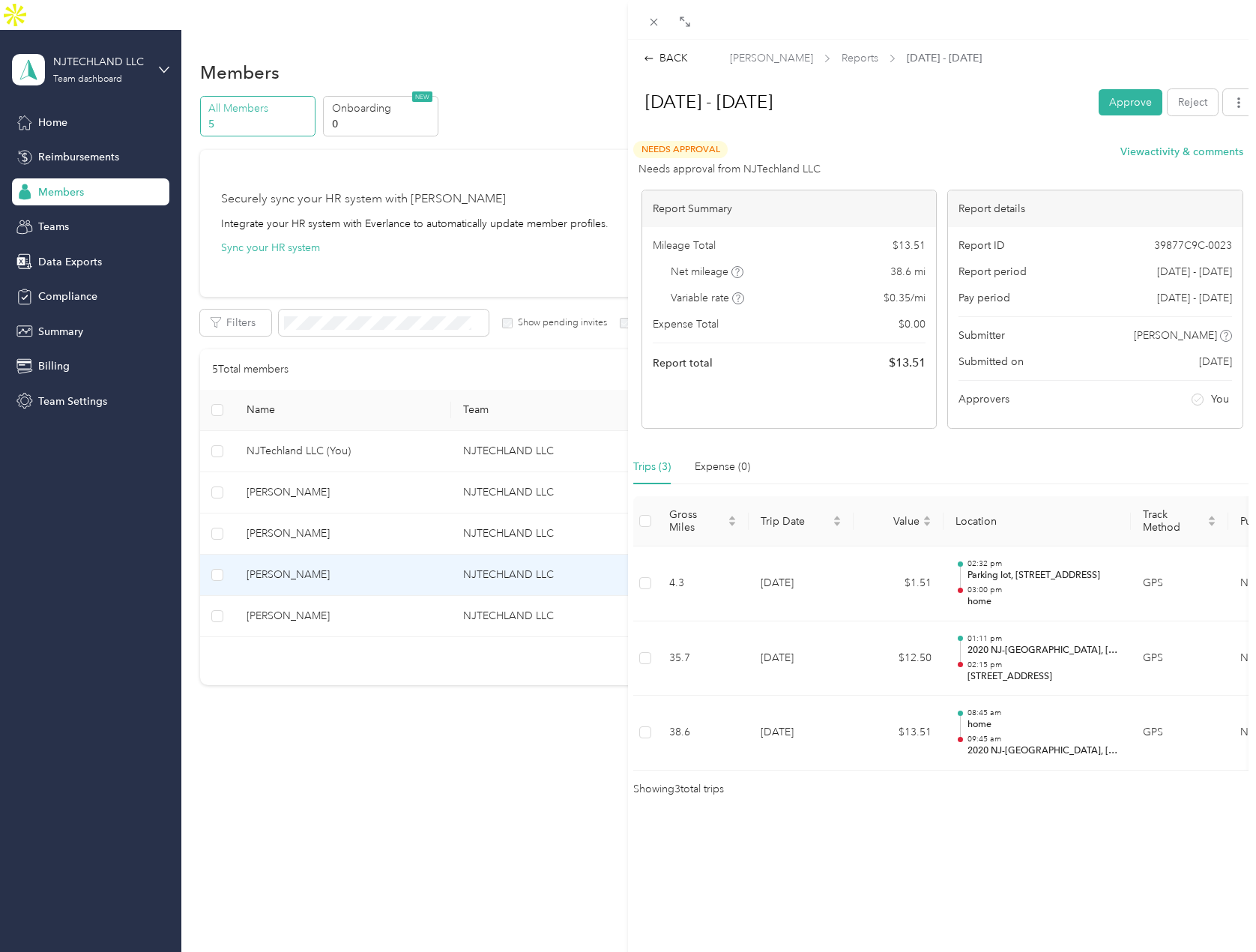
click at [902, 369] on span "$ 13.51" at bounding box center [907, 363] width 37 height 18
copy span "13.51"
click at [1098, 108] on button "Approve" at bounding box center [1129, 102] width 63 height 26
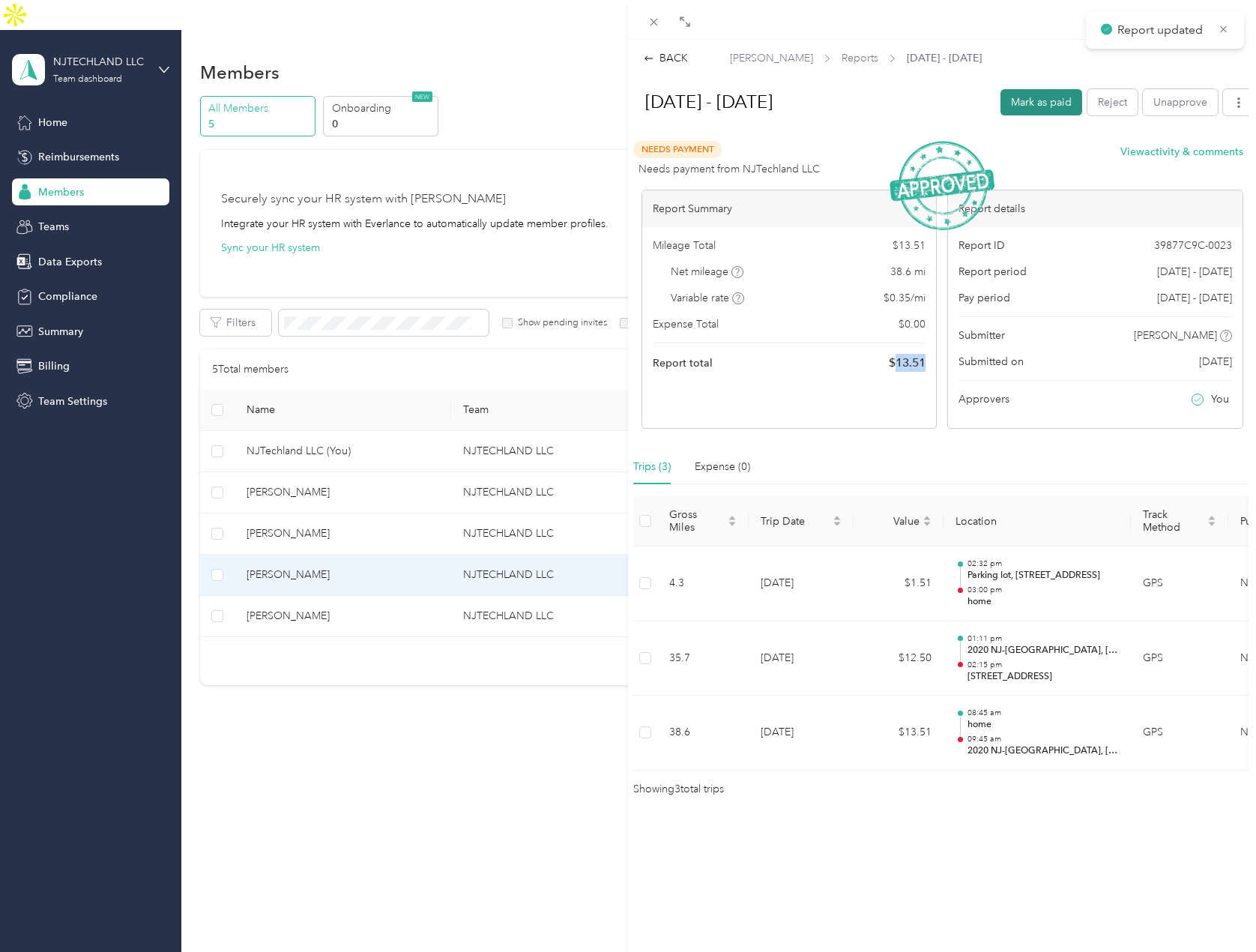
click at [1030, 101] on button "Mark as paid" at bounding box center [1041, 102] width 81 height 26
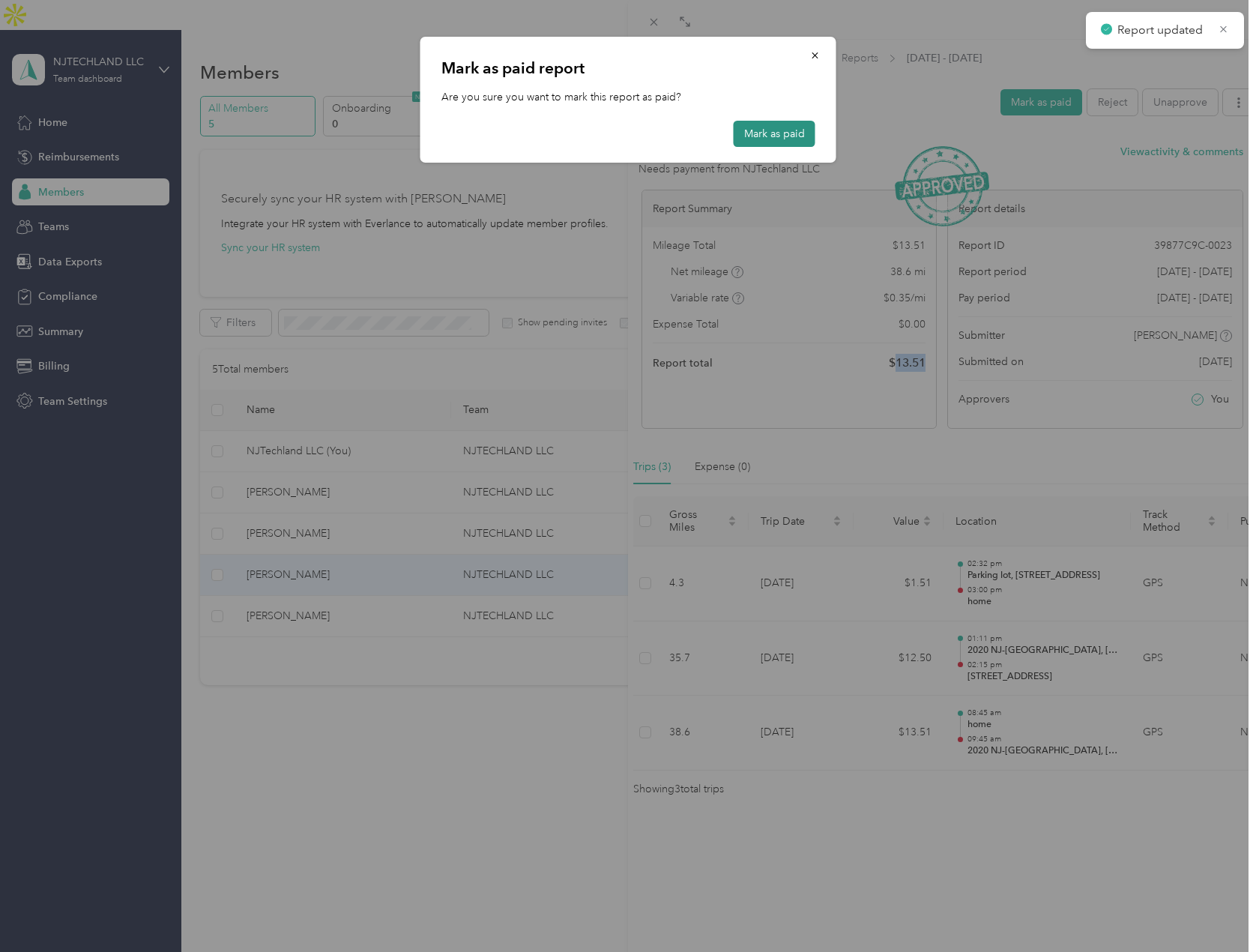
click at [766, 129] on button "Mark as paid" at bounding box center [774, 134] width 81 height 26
